Goal: Information Seeking & Learning: Learn about a topic

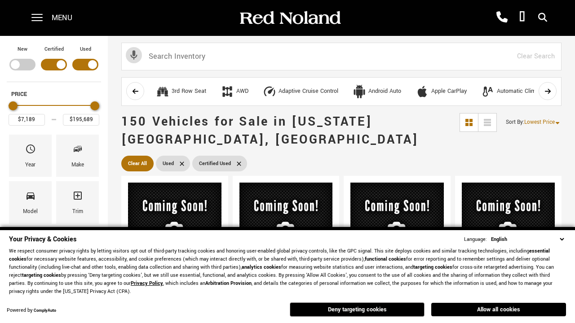
scroll to position [349, 0]
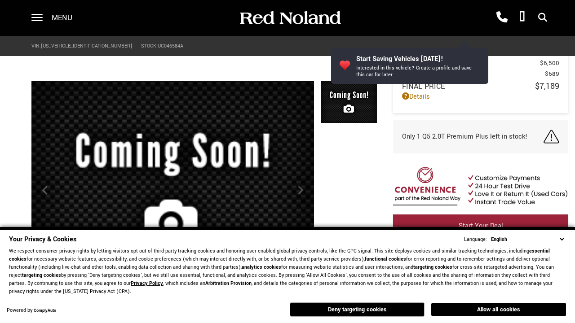
scroll to position [418, 0]
